Goal: Submit feedback/report problem: Submit feedback/report problem

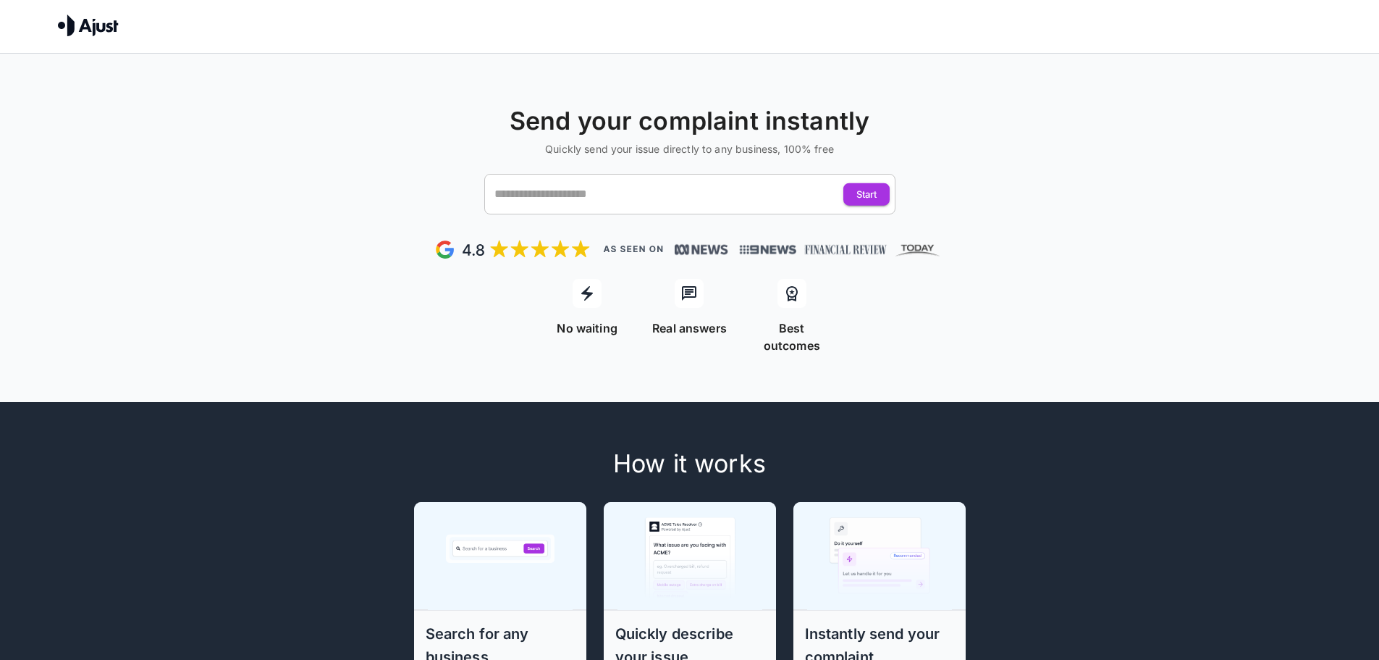
click at [683, 203] on input "text" at bounding box center [676, 194] width 371 height 28
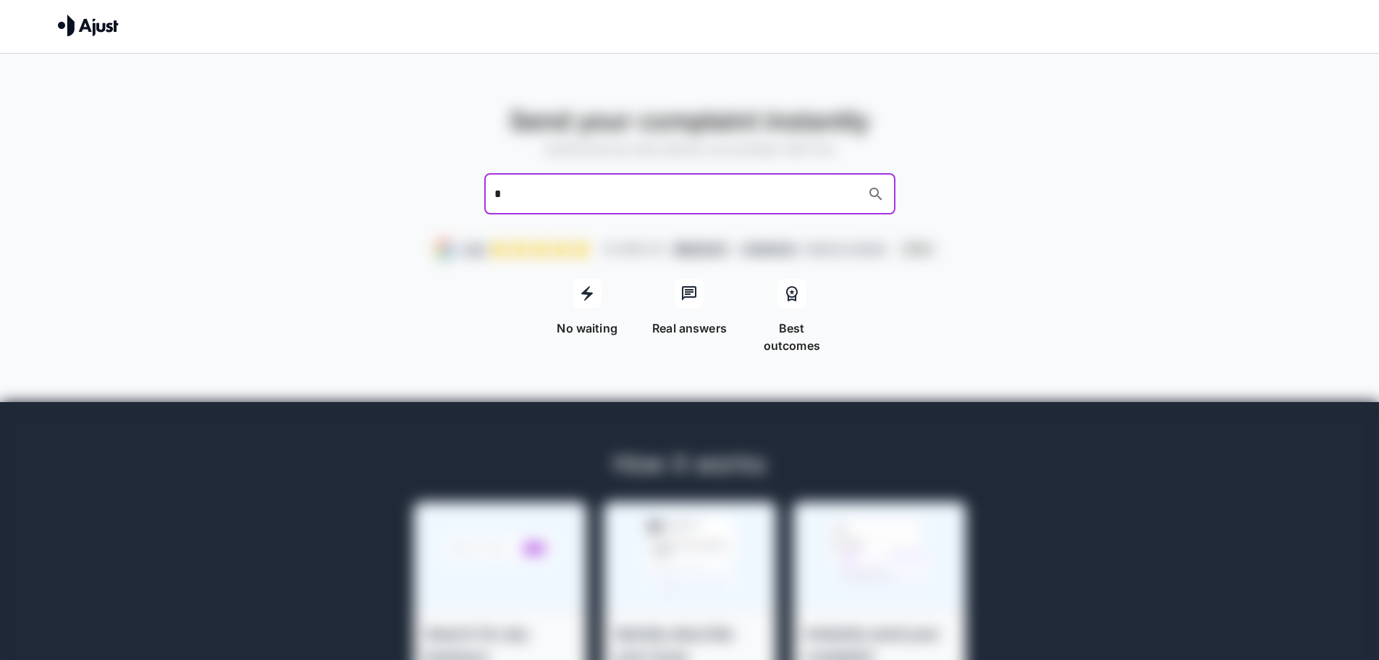
type input "**"
click at [806, 226] on ul "JB Hi-Fi JB Hi-Fi Mobile" at bounding box center [689, 243] width 411 height 35
click at [788, 227] on li "JB Hi-Fi" at bounding box center [704, 234] width 382 height 17
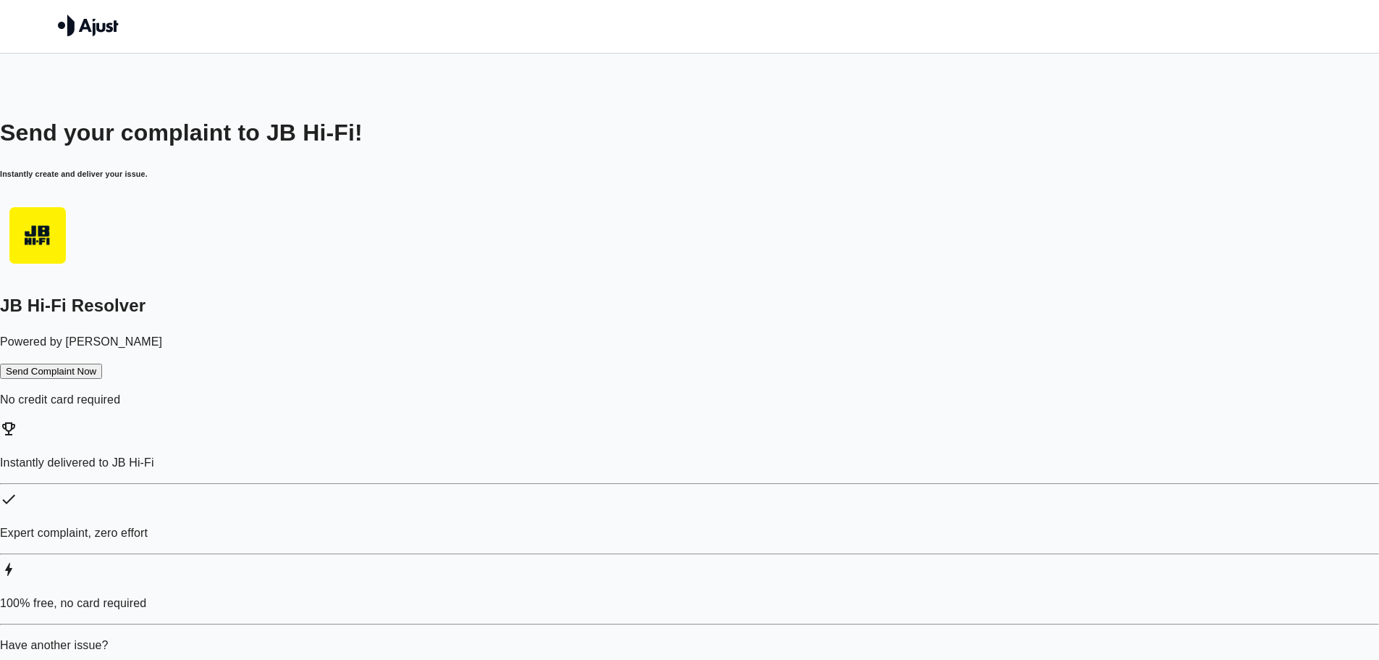
click at [102, 366] on button "Send Complaint Now" at bounding box center [51, 371] width 102 height 15
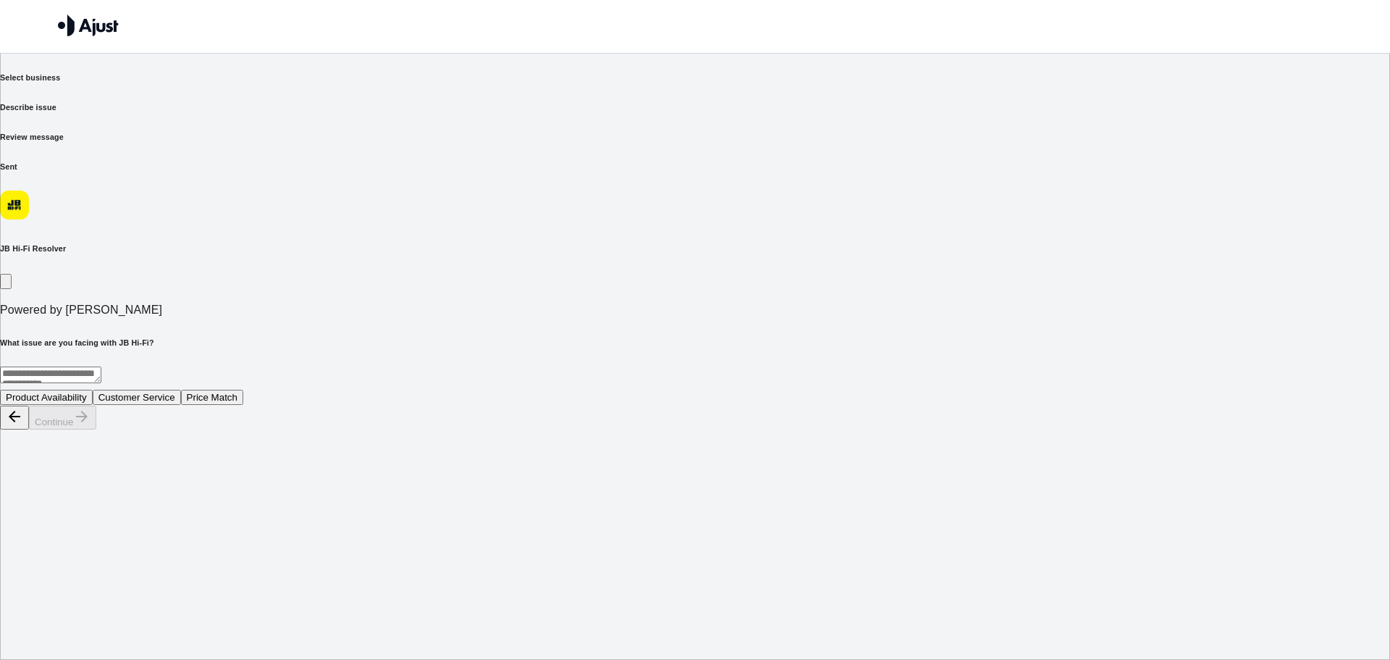
click at [101, 366] on textarea at bounding box center [50, 374] width 101 height 17
click at [181, 390] on button "Customer Service" at bounding box center [137, 397] width 88 height 15
click at [96, 429] on button "Continue" at bounding box center [62, 418] width 67 height 24
click at [22, 286] on icon "button" at bounding box center [14, 293] width 14 height 14
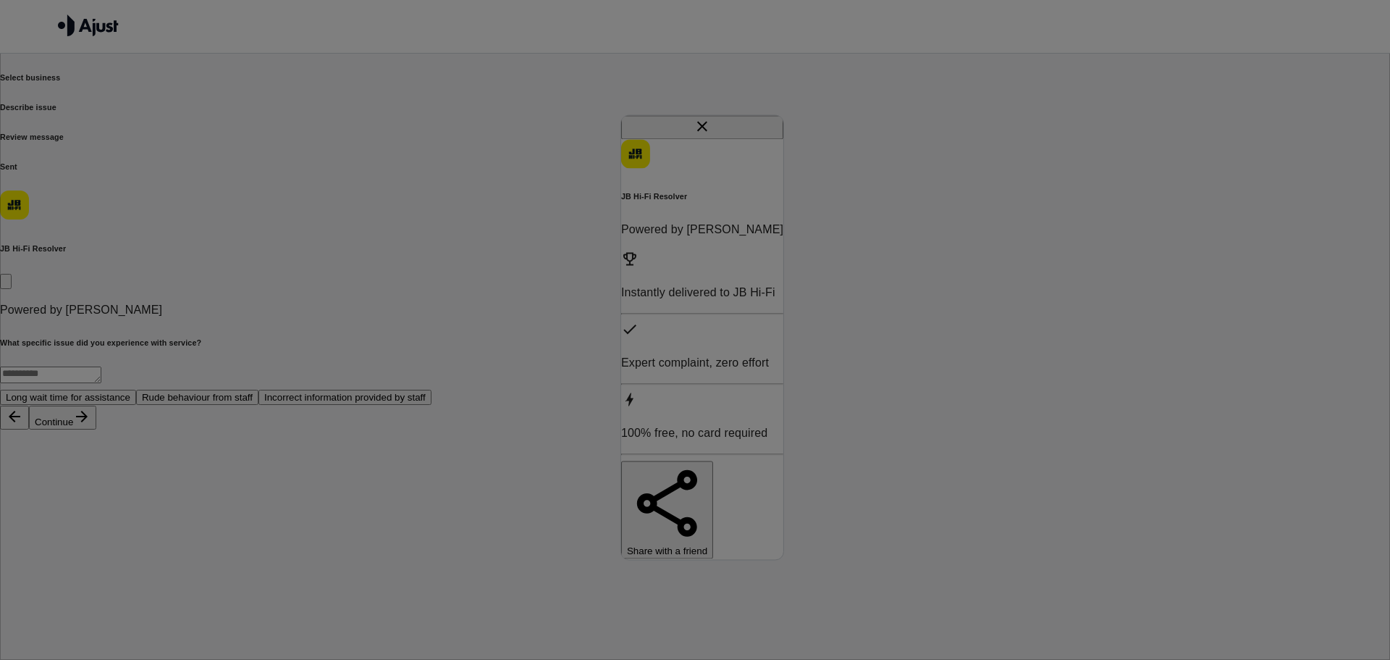
click at [526, 430] on div at bounding box center [695, 430] width 1390 height 0
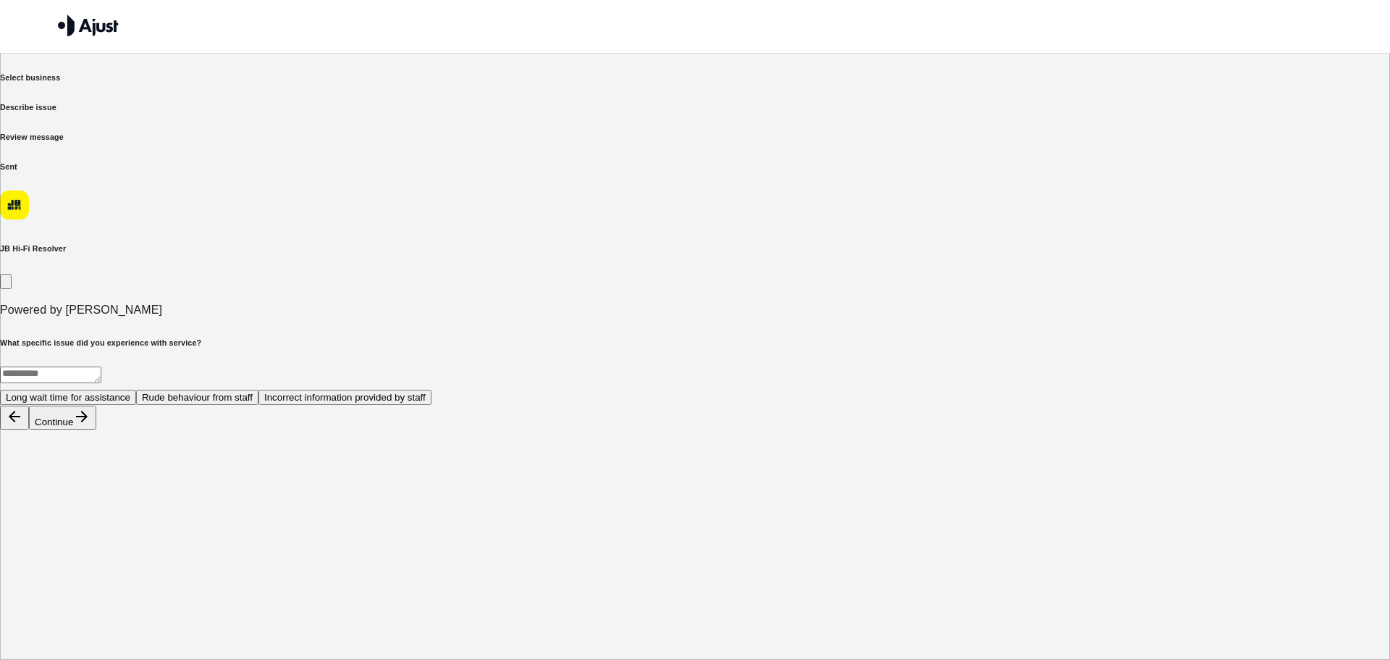
drag, startPoint x: 1387, startPoint y: 280, endPoint x: 1332, endPoint y: 266, distance: 56.6
click at [1379, 280] on div "We help resolve your complaints Select business Describe issue Review message S…" at bounding box center [695, 215] width 1390 height 430
click at [1025, 190] on div "JB Hi-Fi Resolver Powered by [PERSON_NAME]" at bounding box center [695, 254] width 1390 height 128
click at [474, 345] on div "What specific issue did you experience with service? * ​ Long wait time for ass…" at bounding box center [695, 371] width 1390 height 69
click at [136, 390] on button "Long wait time for assistance" at bounding box center [68, 397] width 136 height 15
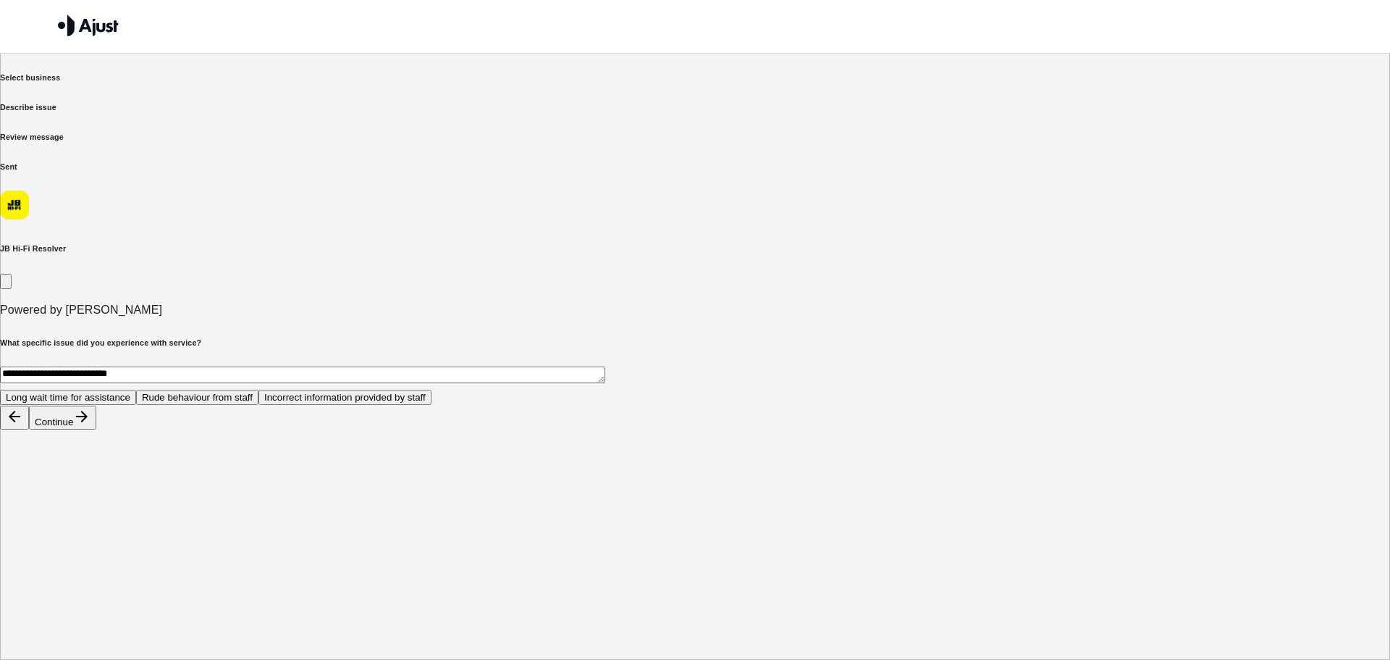
click at [96, 429] on button "Continue" at bounding box center [62, 418] width 67 height 24
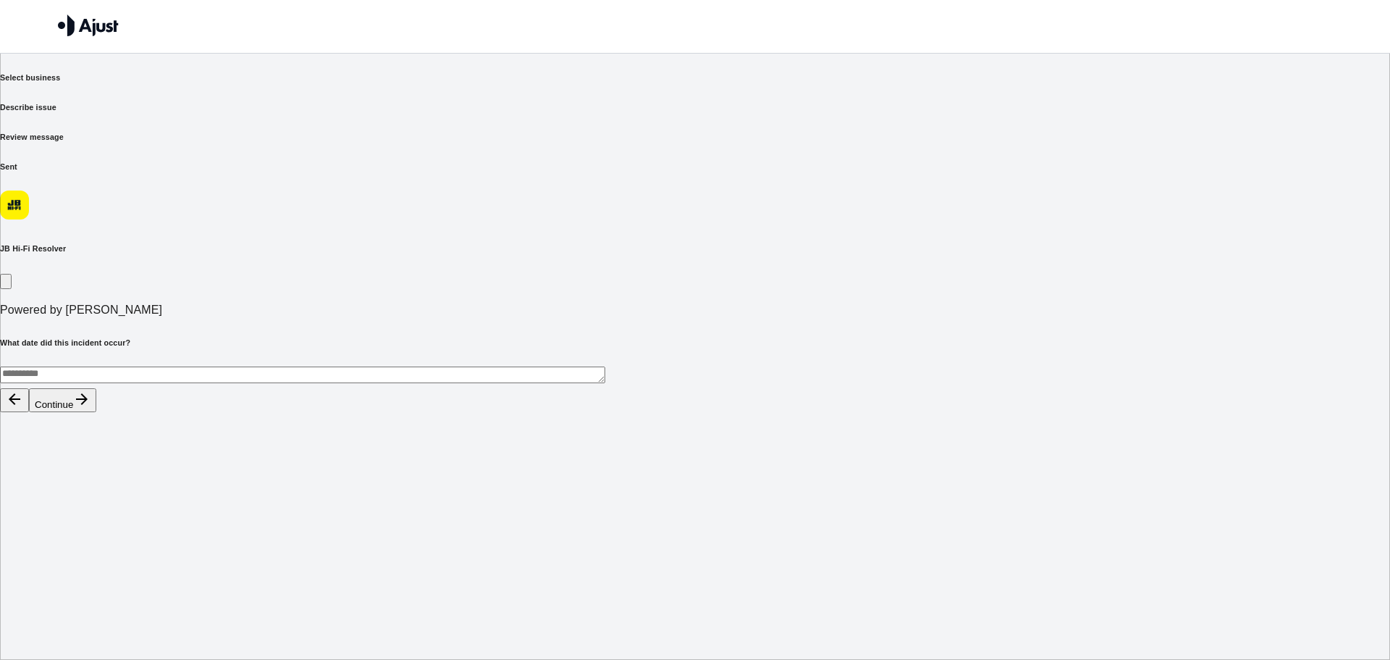
click at [534, 366] on textarea at bounding box center [302, 374] width 605 height 17
type textarea "*****"
click at [96, 429] on button "Continue" at bounding box center [62, 417] width 67 height 24
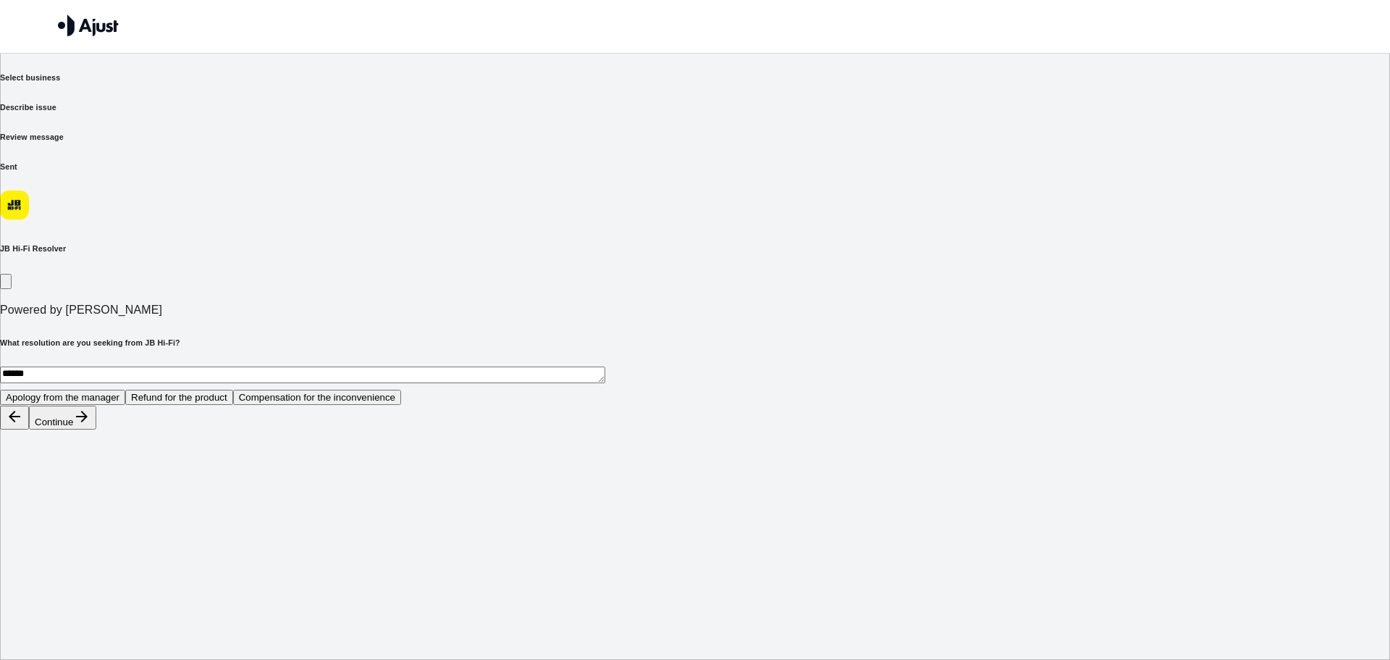
click at [125, 390] on button "Apology from the manager" at bounding box center [62, 397] width 125 height 15
click at [96, 429] on button "Continue" at bounding box center [62, 418] width 67 height 24
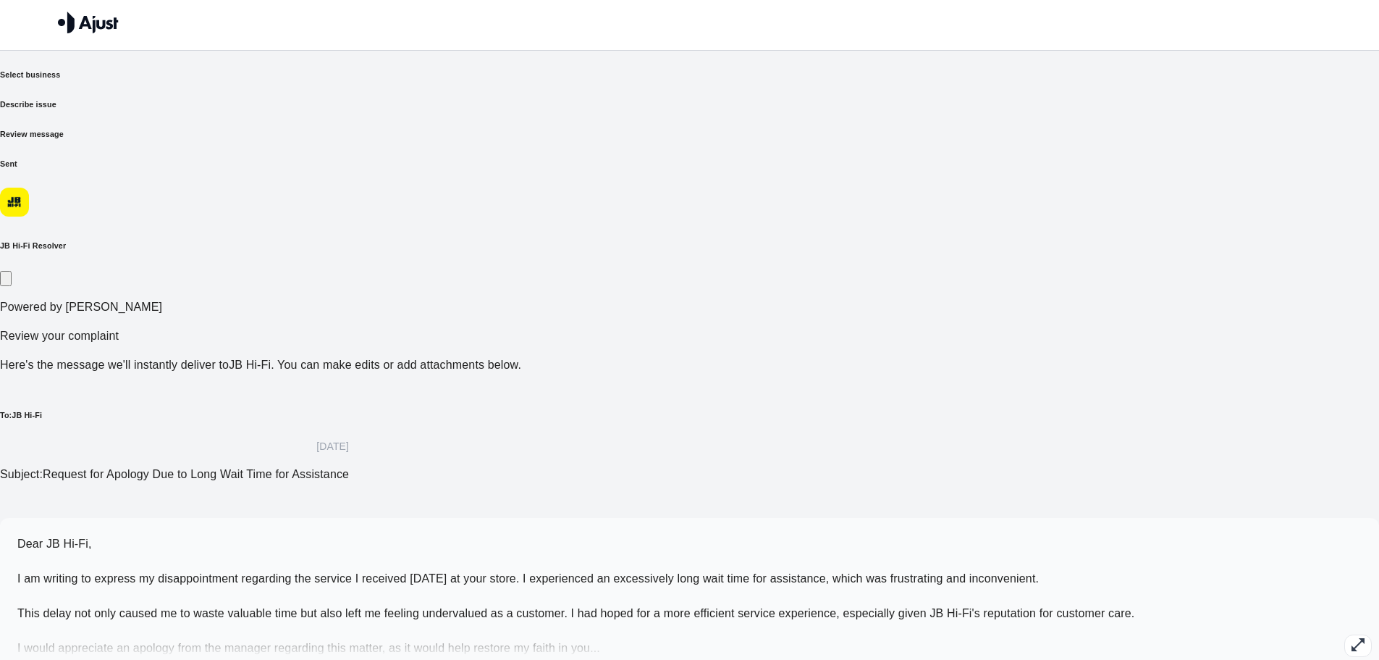
scroll to position [4, 0]
drag, startPoint x: 91, startPoint y: 20, endPoint x: 91, endPoint y: 1, distance: 18.8
click at [91, 20] on img at bounding box center [88, 21] width 61 height 22
